Goal: Entertainment & Leisure: Consume media (video, audio)

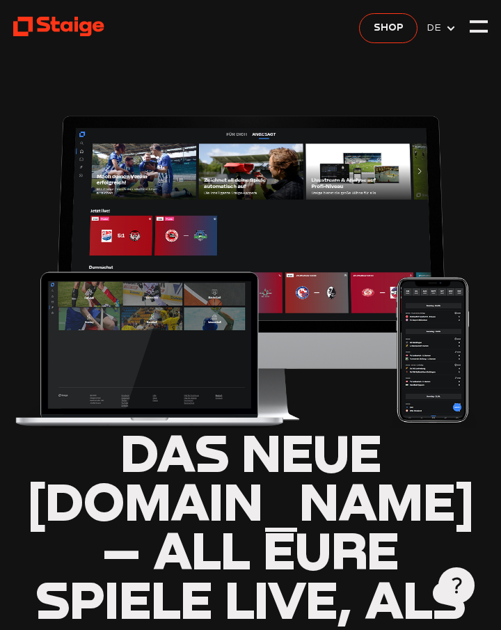
type input "0.8"
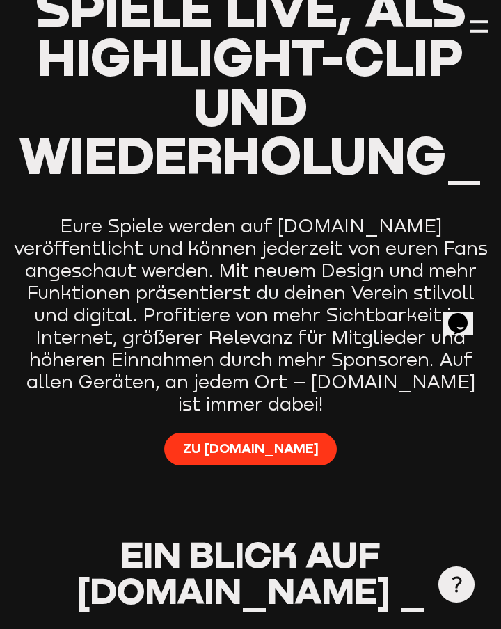
scroll to position [593, 0]
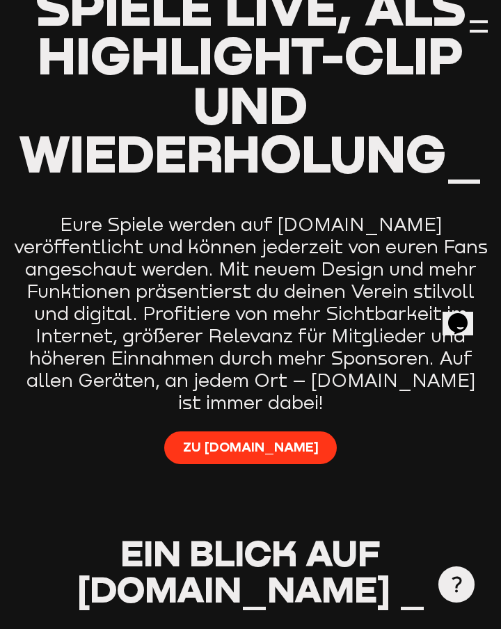
click at [270, 438] on span "Zu [DOMAIN_NAME]" at bounding box center [251, 447] width 136 height 18
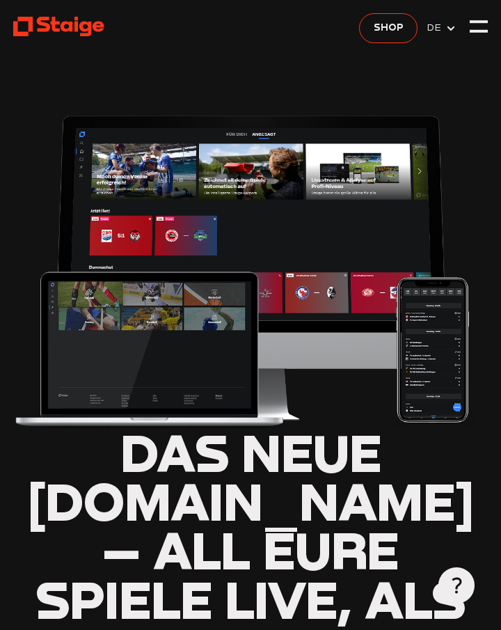
type input "0.8"
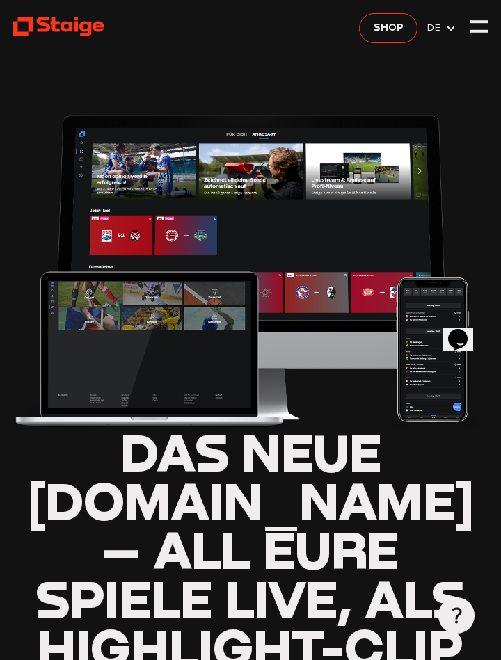
click at [480, 31] on div at bounding box center [479, 31] width 18 height 3
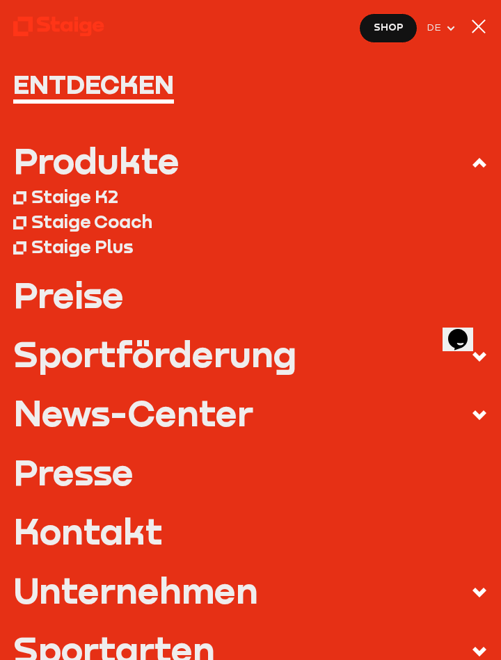
click at [477, 32] on div at bounding box center [479, 27] width 18 height 18
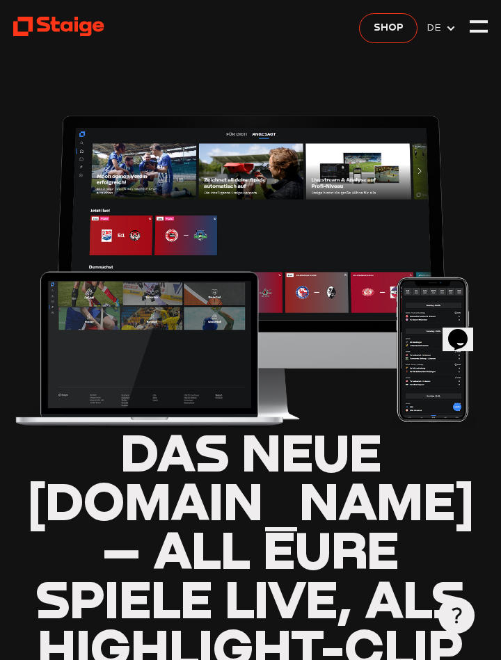
click at [63, 26] on use at bounding box center [58, 26] width 91 height 19
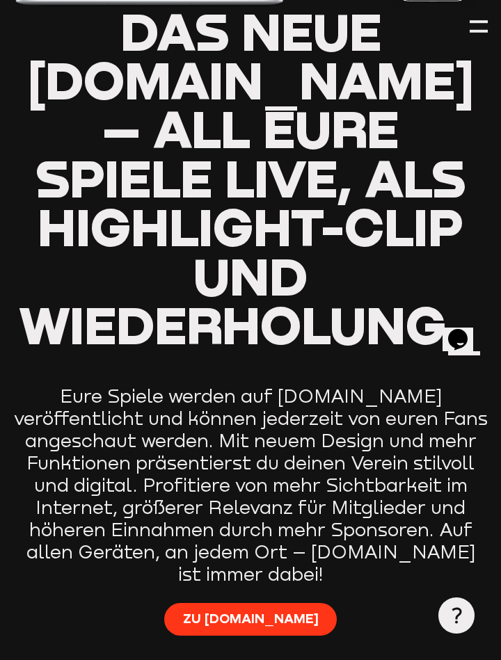
scroll to position [461, 0]
